Goal: Information Seeking & Learning: Learn about a topic

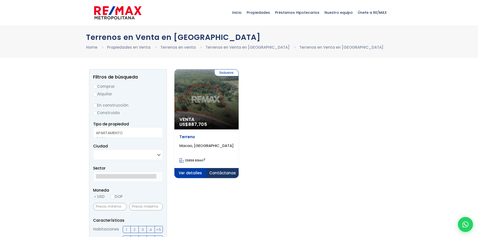
select select
click at [200, 99] on div "Exclusiva Venta US$ 887,705" at bounding box center [206, 99] width 64 height 60
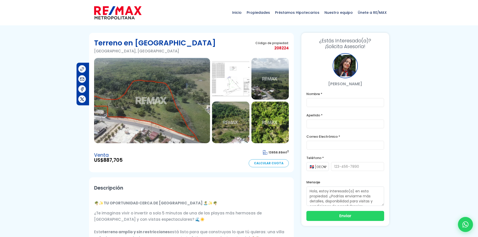
click at [169, 130] on img at bounding box center [152, 100] width 116 height 85
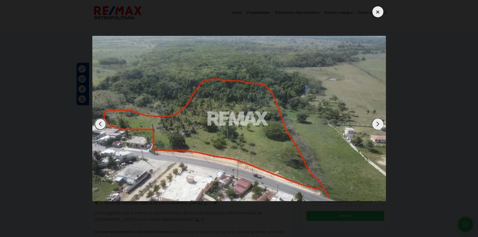
click at [377, 122] on div "Next slide" at bounding box center [377, 124] width 11 height 11
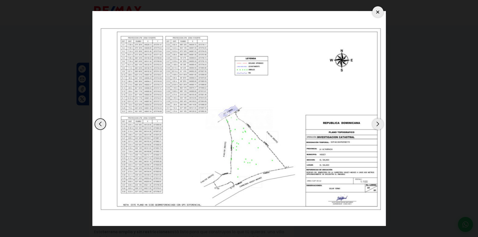
click at [377, 122] on div "Next slide" at bounding box center [377, 124] width 11 height 11
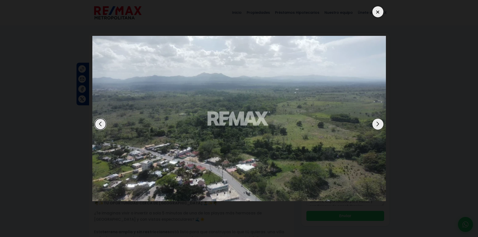
click at [377, 122] on div "Next slide" at bounding box center [377, 124] width 11 height 11
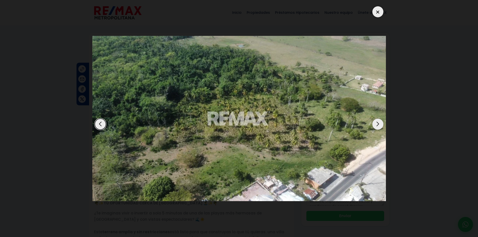
click at [377, 122] on div "Next slide" at bounding box center [377, 124] width 11 height 11
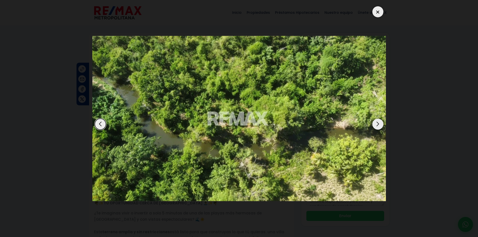
click at [377, 122] on div "Next slide" at bounding box center [377, 124] width 11 height 11
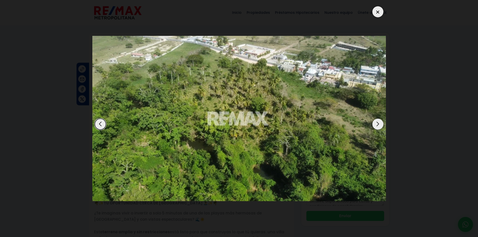
click at [377, 122] on div "Next slide" at bounding box center [377, 124] width 11 height 11
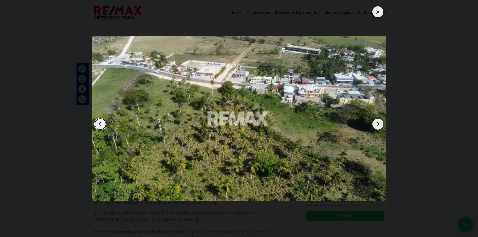
click at [377, 122] on div "Next slide" at bounding box center [377, 124] width 11 height 11
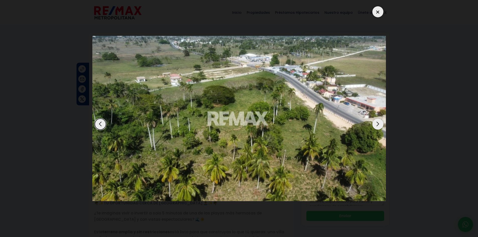
click at [377, 122] on div "Next slide" at bounding box center [377, 124] width 11 height 11
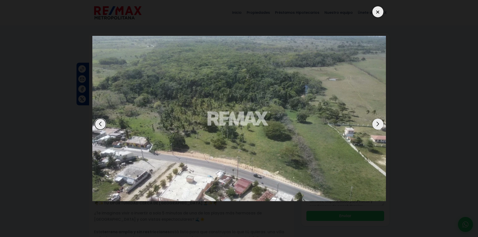
click at [376, 7] on div at bounding box center [377, 11] width 11 height 11
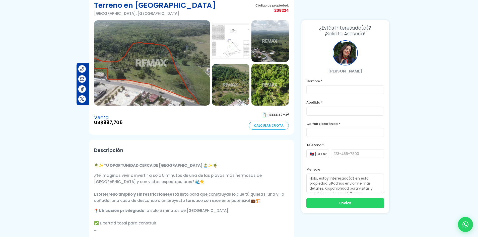
scroll to position [50, 0]
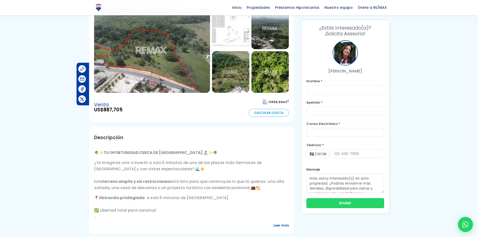
drag, startPoint x: 144, startPoint y: 152, endPoint x: 162, endPoint y: 153, distance: 18.1
click at [162, 153] on strong "TU OPORTUNIDAD CERCA DE [GEOGRAPHIC_DATA] 🏝️" at bounding box center [156, 152] width 104 height 5
click at [171, 152] on strong "TU OPORTUNIDAD CERCA DE [GEOGRAPHIC_DATA] 🏝️" at bounding box center [156, 152] width 104 height 5
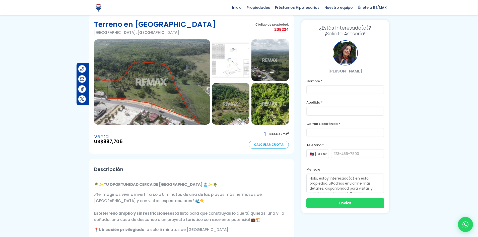
scroll to position [0, 0]
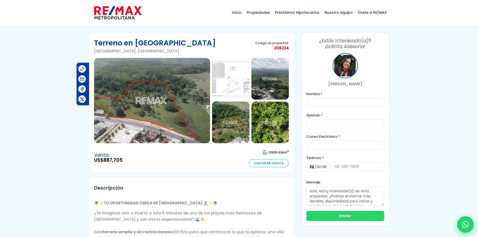
click at [460, 221] on div at bounding box center [465, 224] width 17 height 17
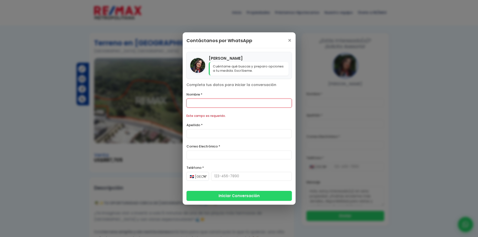
click at [236, 61] on h4 "[PERSON_NAME]" at bounding box center [249, 58] width 80 height 6
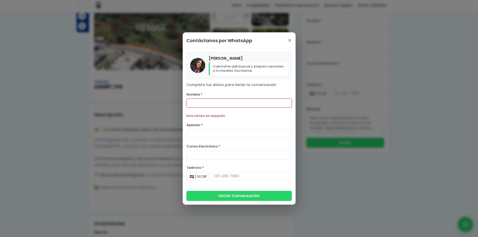
scroll to position [73, 0]
click at [288, 39] on span "×" at bounding box center [289, 41] width 4 height 6
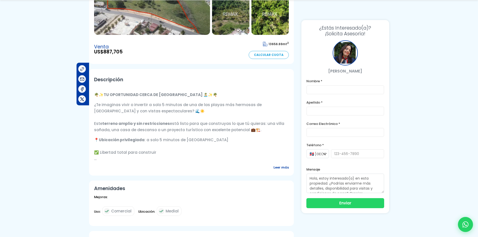
scroll to position [125, 0]
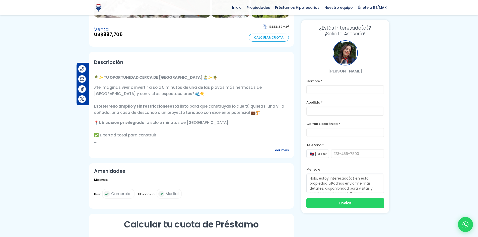
click at [95, 142] on br at bounding box center [95, 141] width 3 height 5
click at [98, 140] on p "📍 Ubicación privilegiada : a solo 5 minutos de [GEOGRAPHIC_DATA] ✅ Libertad tot…" at bounding box center [191, 131] width 195 height 25
click at [280, 149] on span "Leer más" at bounding box center [280, 150] width 15 height 6
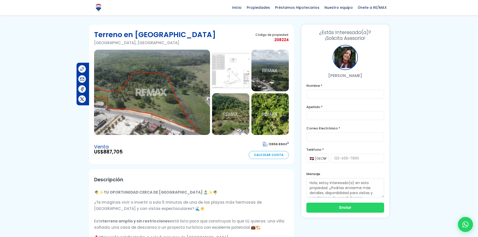
scroll to position [0, 0]
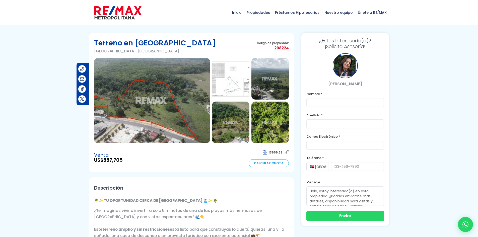
click at [223, 83] on img at bounding box center [230, 79] width 37 height 42
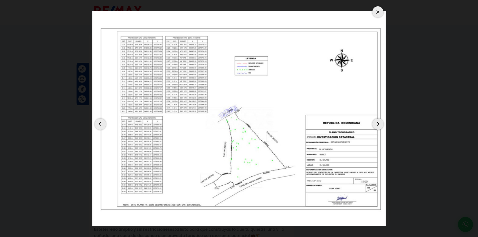
click at [378, 11] on div at bounding box center [377, 11] width 11 height 11
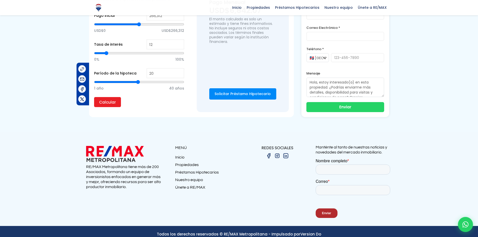
scroll to position [454, 0]
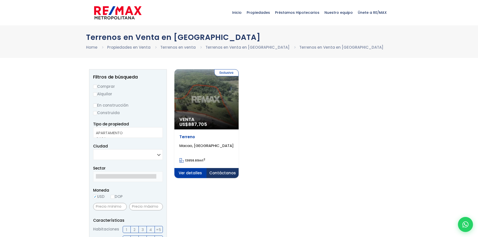
select select
